Goal: Transaction & Acquisition: Purchase product/service

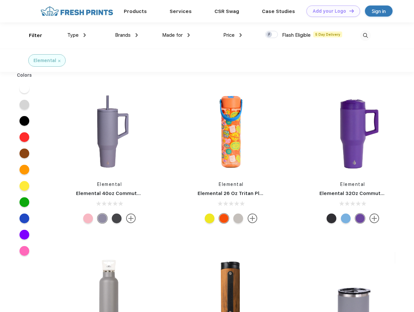
click at [331, 11] on link "Add your Logo Design Tool" at bounding box center [333, 11] width 54 height 11
click at [0, 0] on div "Design Tool" at bounding box center [0, 0] width 0 height 0
click at [349, 11] on link "Add your Logo Design Tool" at bounding box center [333, 11] width 54 height 11
click at [31, 35] on div "Filter" at bounding box center [35, 35] width 13 height 7
click at [77, 35] on span "Type" at bounding box center [72, 35] width 11 height 6
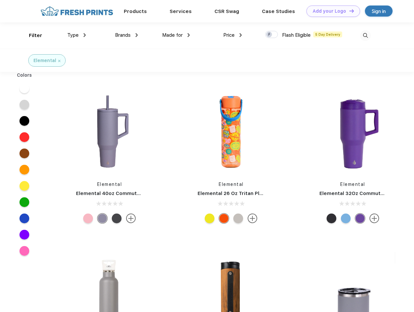
click at [126, 35] on span "Brands" at bounding box center [123, 35] width 16 height 6
click at [176, 35] on span "Made for" at bounding box center [172, 35] width 20 height 6
click at [233, 35] on span "Price" at bounding box center [228, 35] width 11 height 6
click at [272, 35] on div at bounding box center [271, 34] width 13 height 7
click at [269, 35] on input "checkbox" at bounding box center [267, 33] width 4 height 4
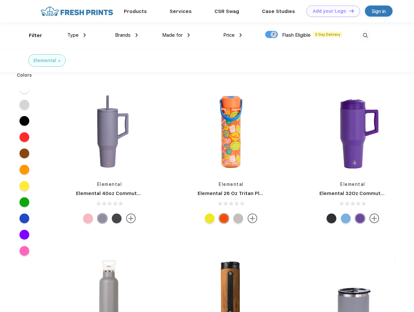
click at [365, 35] on img at bounding box center [365, 35] width 11 height 11
